Goal: Navigation & Orientation: Go to known website

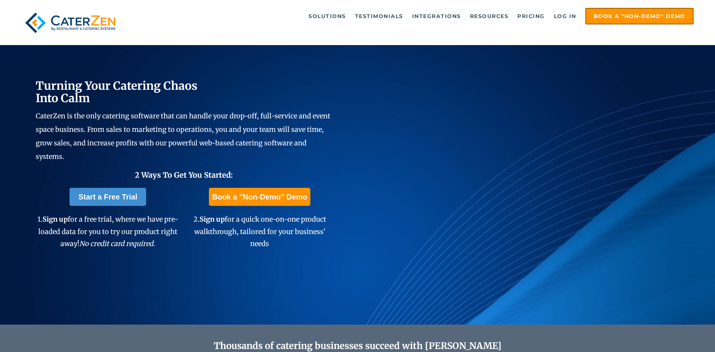
click at [565, 8] on ul "Solutions Catering CRM Catering Sales Catering Management Catering Marketing Ca…" at bounding box center [415, 16] width 558 height 17
click at [566, 15] on link "Log in" at bounding box center [565, 16] width 30 height 15
